Goal: Check status: Check status

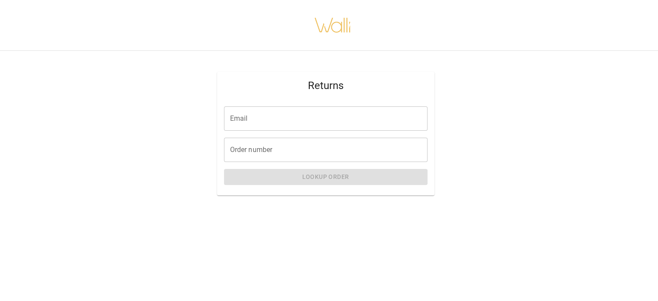
click at [289, 118] on input "Email" at bounding box center [325, 119] width 203 height 24
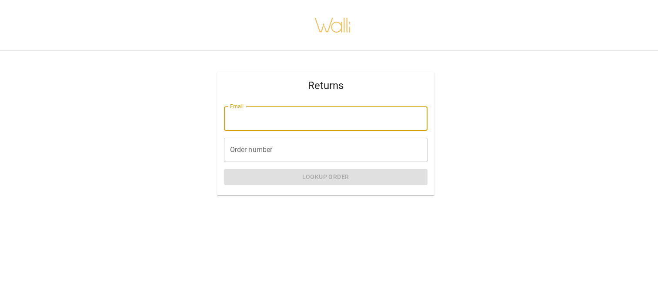
type input "**********"
click at [250, 153] on input "Order number" at bounding box center [325, 150] width 203 height 24
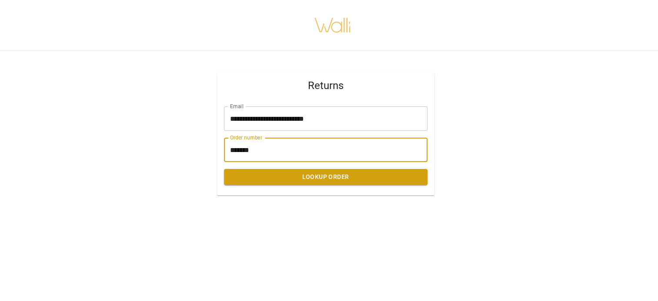
type input "*******"
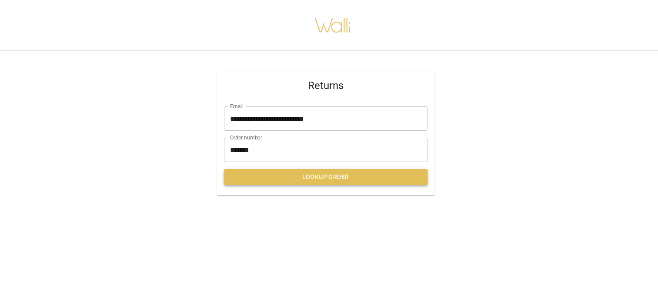
click at [311, 173] on button "Lookup Order" at bounding box center [325, 177] width 203 height 16
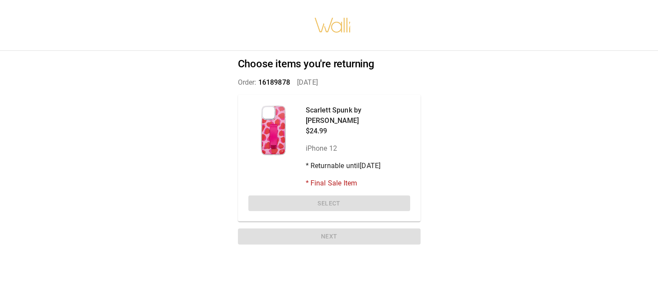
click at [326, 196] on div "Scarlett Spunk by [PERSON_NAME] $24.99 iPhone 12 * Returnable until [DATE] * Fi…" at bounding box center [329, 158] width 183 height 127
drag, startPoint x: 326, startPoint y: 196, endPoint x: 314, endPoint y: 105, distance: 91.6
click at [314, 105] on div "Scarlett Spunk by [PERSON_NAME] $24.99 iPhone 12 * Returnable until [DATE] * Fi…" at bounding box center [329, 158] width 183 height 127
click at [269, 75] on div "Choose items you're returning Order: 16189878   [DATE] Scarlett Spunk by [PERSO…" at bounding box center [328, 153] width 203 height 204
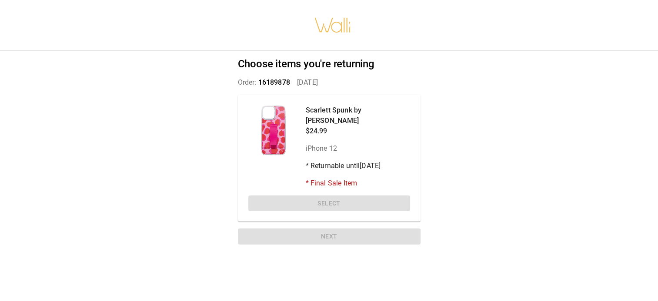
click at [290, 124] on div at bounding box center [273, 130] width 50 height 50
click at [325, 128] on div "Scarlett Spunk by [PERSON_NAME] $24.99 iPhone 12 * Returnable until [DATE] * Fi…" at bounding box center [358, 146] width 104 height 83
click at [341, 127] on div "Scarlett Spunk by [PERSON_NAME] $24.99 iPhone 12 * Returnable until [DATE] * Fi…" at bounding box center [358, 146] width 104 height 83
drag, startPoint x: 332, startPoint y: 201, endPoint x: 331, endPoint y: 197, distance: 4.5
click at [332, 200] on div "Scarlett Spunk by [PERSON_NAME] $24.99 iPhone 12 * Returnable until [DATE] * Fi…" at bounding box center [329, 158] width 183 height 127
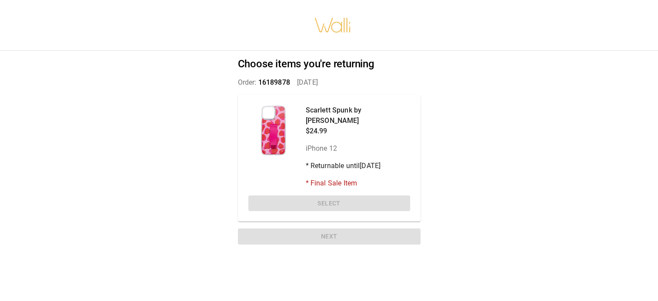
click at [330, 195] on div "Scarlett Spunk by [PERSON_NAME] $24.99 iPhone 12 * Returnable until [DATE] * Fi…" at bounding box center [329, 158] width 183 height 127
